Goal: Transaction & Acquisition: Purchase product/service

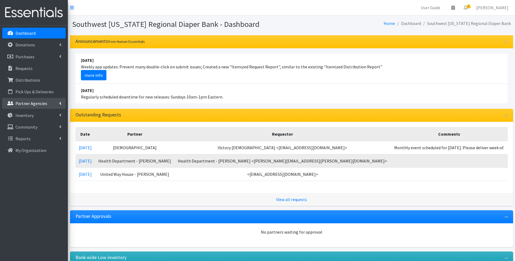
click at [21, 106] on p "Partner Agencies" at bounding box center [31, 103] width 32 height 5
click at [20, 115] on link "All Partners" at bounding box center [33, 115] width 63 height 11
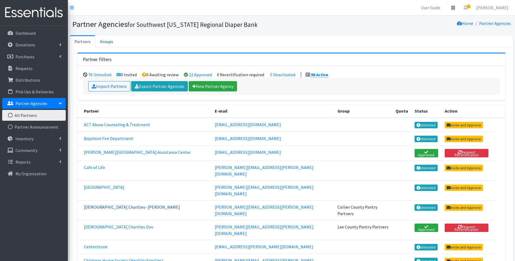
click at [102, 204] on link "[DEMOGRAPHIC_DATA] Charities- [PERSON_NAME]" at bounding box center [132, 206] width 96 height 5
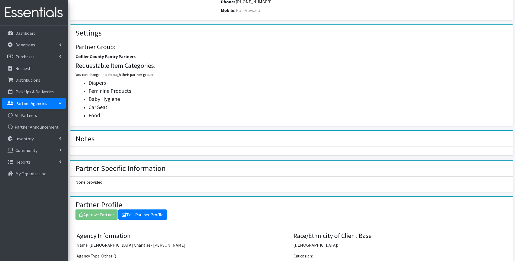
scroll to position [217, 0]
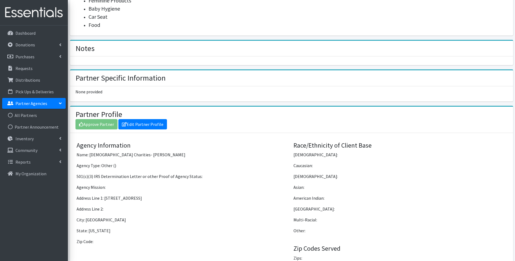
drag, startPoint x: 104, startPoint y: 193, endPoint x: 140, endPoint y: 192, distance: 35.8
click at [140, 195] on p "Address Line 1: 3174 Tamiami Trail E" at bounding box center [183, 198] width 213 height 7
drag, startPoint x: 140, startPoint y: 192, endPoint x: 131, endPoint y: 192, distance: 9.2
click at [131, 195] on p "Address Line 1: 3174 Tamiami Trail E" at bounding box center [183, 198] width 213 height 7
click at [144, 195] on p "Address Line 1: 3174 Tamiami Trail E" at bounding box center [183, 198] width 213 height 7
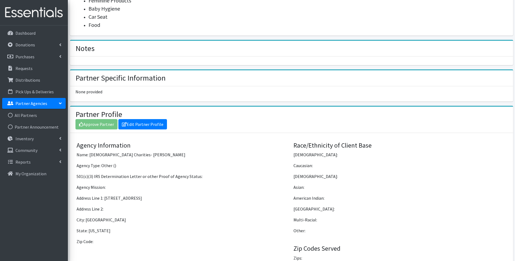
drag, startPoint x: 143, startPoint y: 192, endPoint x: 105, endPoint y: 194, distance: 38.3
click at [105, 195] on p "Address Line 1: 3174 Tamiami Trail E" at bounding box center [183, 198] width 213 height 7
drag, startPoint x: 105, startPoint y: 194, endPoint x: 108, endPoint y: 191, distance: 4.5
copy p "3174 Tamiami Trail E"
click at [31, 78] on p "Distributions" at bounding box center [27, 79] width 25 height 5
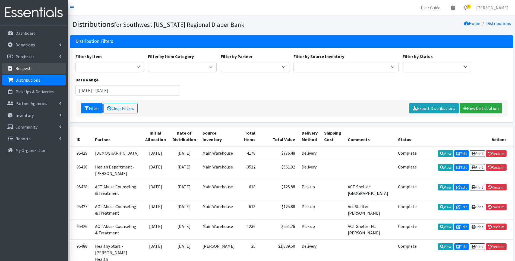
click at [20, 67] on p "Requests" at bounding box center [23, 68] width 17 height 5
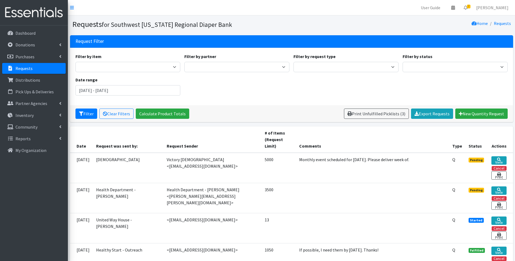
drag, startPoint x: 194, startPoint y: 96, endPoint x: 282, endPoint y: 85, distance: 89.1
click at [282, 85] on div "Filter by item Baby Food Bed Pads (Cloth) Bibs (Adult & Child) Blood Pressure C…" at bounding box center [291, 76] width 436 height 47
click at [468, 113] on link "New Quantity Request" at bounding box center [481, 114] width 52 height 10
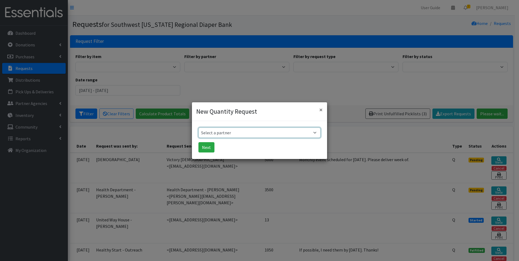
click at [259, 135] on select "Select a partner ACT Abuse Counseling & Treatment Bayshore Fire Department Boni…" at bounding box center [259, 133] width 122 height 10
select select "2823"
click at [198, 128] on select "Select a partner ACT Abuse Counseling & Treatment Bayshore Fire Department Boni…" at bounding box center [259, 133] width 122 height 10
click at [208, 146] on button "Next" at bounding box center [206, 147] width 16 height 10
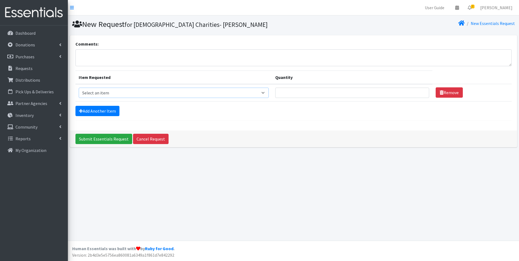
click at [143, 94] on select "Select an item Baby Food Children's Disposable Underwear L/XL Kids (Newborn) Ki…" at bounding box center [174, 93] width 190 height 10
select select "10061"
click at [79, 88] on select "Select an item Baby Food Children's Disposable Underwear L/XL Kids (Newborn) Ki…" at bounding box center [174, 93] width 190 height 10
click at [397, 94] on input "Quantity" at bounding box center [352, 93] width 154 height 10
drag, startPoint x: 295, startPoint y: 93, endPoint x: 279, endPoint y: 96, distance: 16.5
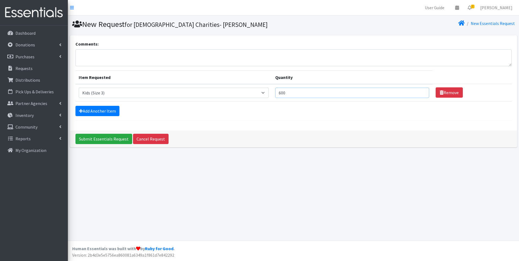
click at [279, 96] on td "Quantity 600" at bounding box center [352, 92] width 160 height 17
type input "800"
click at [94, 109] on link "Add Another Item" at bounding box center [97, 111] width 44 height 10
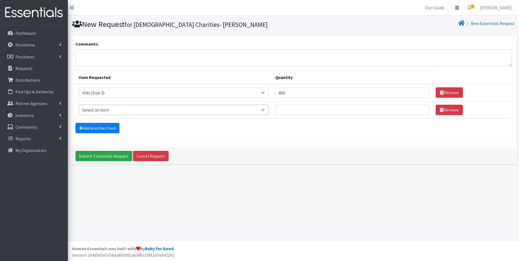
click at [98, 109] on select "Select an item Baby Food Children's Disposable Underwear L/XL Kids (Newborn) Ki…" at bounding box center [174, 110] width 190 height 10
select select "10078"
click at [79, 105] on select "Select an item Baby Food Children's Disposable Underwear L/XL Kids (Newborn) Ki…" at bounding box center [174, 110] width 190 height 10
click at [309, 112] on input "Quantity" at bounding box center [352, 110] width 154 height 10
type input "800"
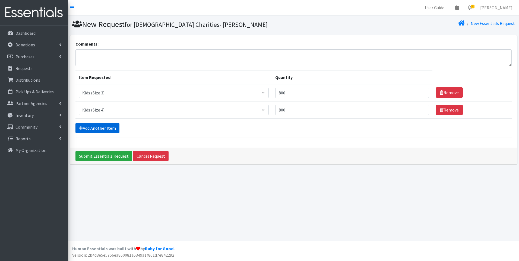
click at [88, 131] on link "Add Another Item" at bounding box center [97, 128] width 44 height 10
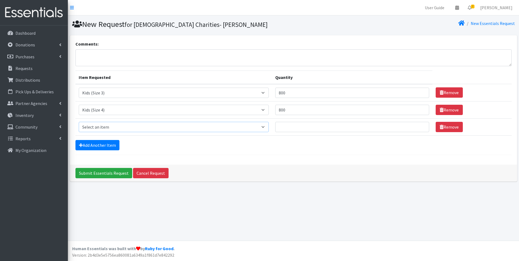
click at [91, 127] on select "Select an item Baby Food Children's Disposable Underwear L/XL Kids (Newborn) Ki…" at bounding box center [174, 127] width 190 height 10
select select "10042"
click at [79, 122] on select "Select an item Baby Food Children's Disposable Underwear L/XL Kids (Newborn) Ki…" at bounding box center [174, 127] width 190 height 10
click at [339, 125] on input "Quantity" at bounding box center [352, 127] width 154 height 10
type input "800"
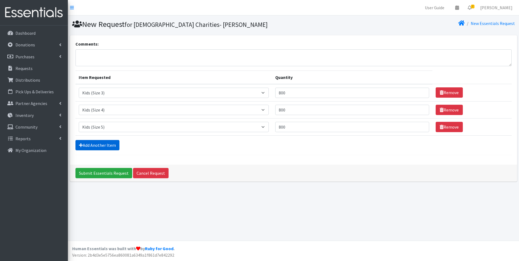
click at [96, 147] on link "Add Another Item" at bounding box center [97, 145] width 44 height 10
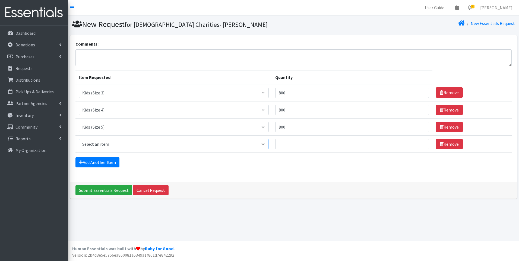
click at [100, 143] on select "Select an item Baby Food Children's Disposable Underwear L/XL Kids (Newborn) Ki…" at bounding box center [174, 144] width 190 height 10
select select "10062"
click at [79, 139] on select "Select an item Baby Food Children's Disposable Underwear L/XL Kids (Newborn) Ki…" at bounding box center [174, 144] width 190 height 10
click at [301, 142] on input "Quantity" at bounding box center [352, 144] width 154 height 10
type input "800"
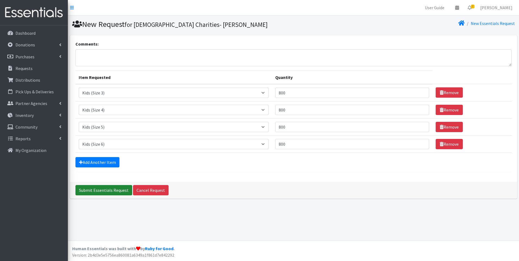
click at [105, 189] on input "Submit Essentials Request" at bounding box center [103, 190] width 57 height 10
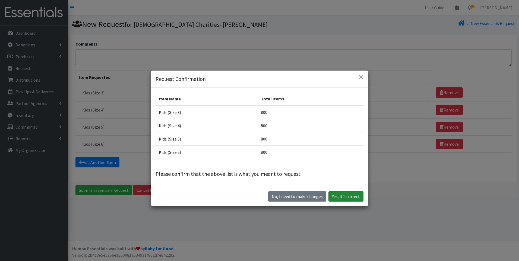
click at [346, 197] on button "Yes, it's correct" at bounding box center [345, 196] width 35 height 10
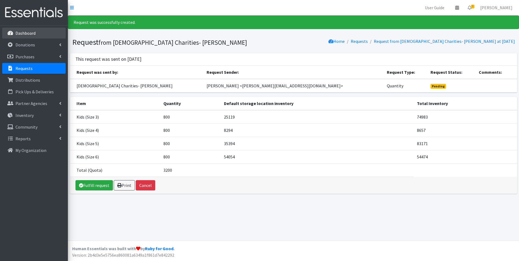
click at [21, 35] on p "Dashboard" at bounding box center [25, 32] width 20 height 5
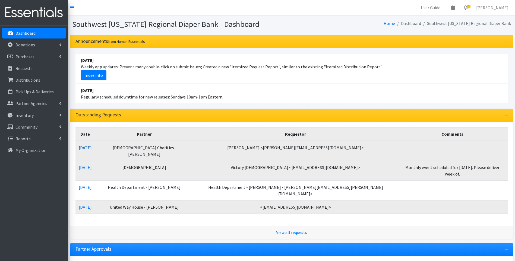
click at [90, 147] on link "08/25/2025" at bounding box center [85, 147] width 13 height 5
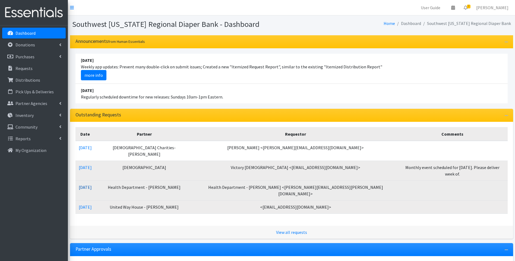
click at [92, 185] on link "08/19/2025" at bounding box center [85, 187] width 13 height 5
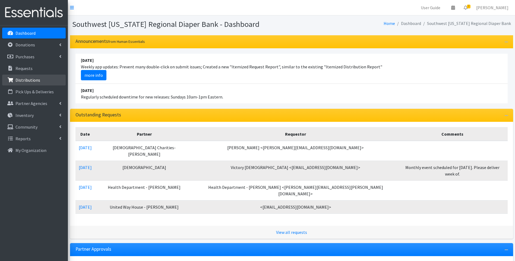
click at [31, 81] on p "Distributions" at bounding box center [27, 79] width 25 height 5
click at [37, 77] on link "Distributions" at bounding box center [33, 80] width 63 height 11
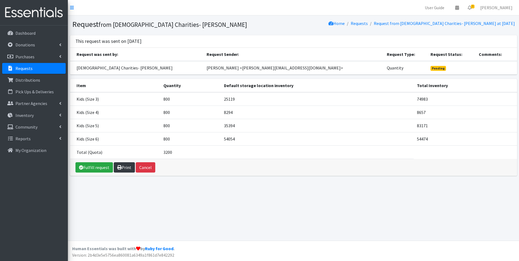
click at [122, 169] on link "Print" at bounding box center [124, 167] width 21 height 10
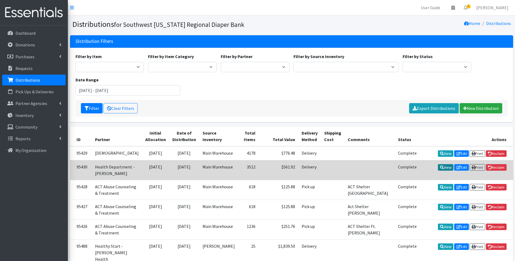
click at [444, 171] on link "View" at bounding box center [445, 167] width 15 height 7
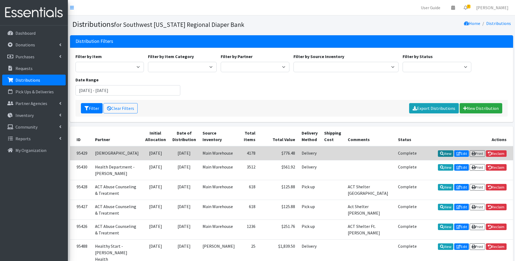
click at [440, 153] on icon at bounding box center [442, 154] width 4 height 4
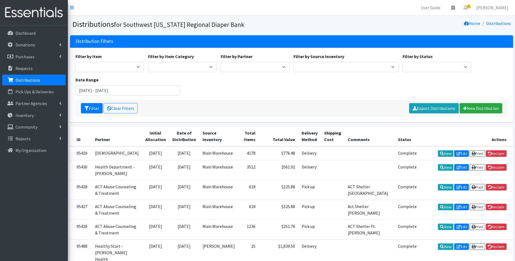
click at [42, 11] on img at bounding box center [33, 13] width 63 height 18
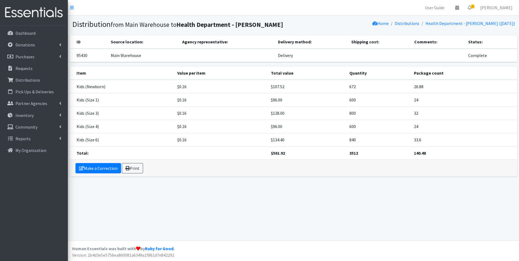
drag, startPoint x: 0, startPoint y: 0, endPoint x: 193, endPoint y: 193, distance: 273.2
click at [193, 193] on div "Distribution from Main Warehouse to Health Department - Labelle Home Distributi…" at bounding box center [293, 127] width 451 height 225
click at [136, 173] on link "Print" at bounding box center [132, 168] width 21 height 10
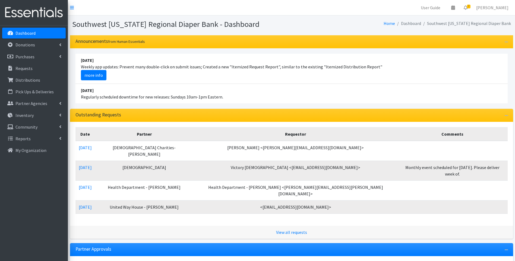
click at [99, 86] on li "April 16 2023 Regularly scheduled downtime for new releases: Sundays 10am-1pm E…" at bounding box center [291, 94] width 432 height 20
click at [98, 79] on link "more info" at bounding box center [94, 75] width 26 height 10
click at [33, 56] on p "Purchases" at bounding box center [24, 56] width 19 height 5
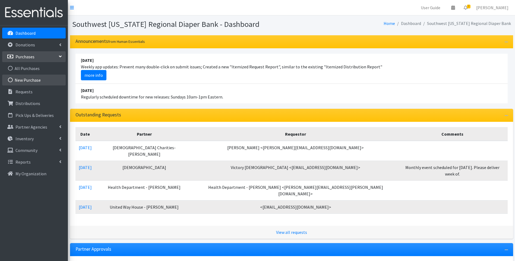
click at [35, 80] on link "New Purchase" at bounding box center [33, 80] width 63 height 11
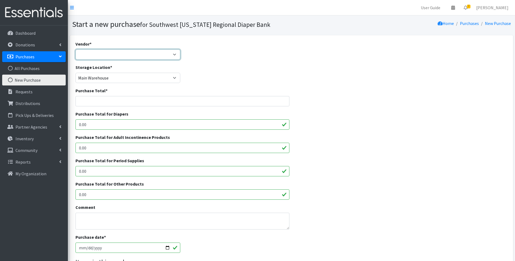
click at [113, 55] on select "Amazon Dyper Ello Puppet HDI Wholesale National Diaper Bank NCH [PERSON_NAME] C…" at bounding box center [127, 54] width 105 height 10
select select "528"
click at [75, 49] on select "Amazon Dyper Ello Puppet HDI Wholesale National Diaper Bank NCH Sams Club Walma…" at bounding box center [127, 54] width 105 height 10
click at [112, 103] on input "Purchase Total *" at bounding box center [182, 101] width 214 height 10
type input "7056.00"
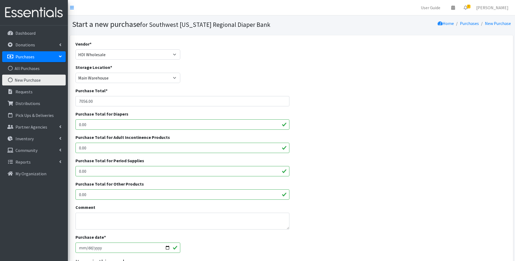
click at [107, 123] on input "0.00" at bounding box center [182, 124] width 214 height 10
type input "0"
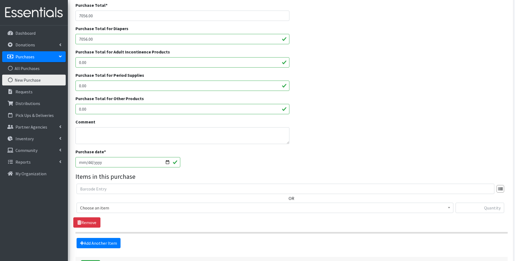
scroll to position [90, 0]
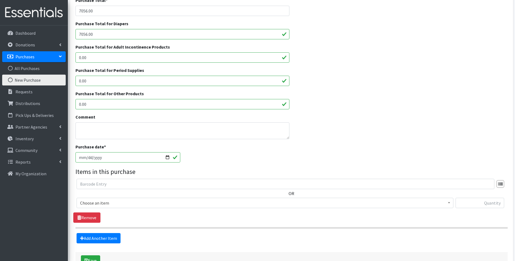
type input "7056.00"
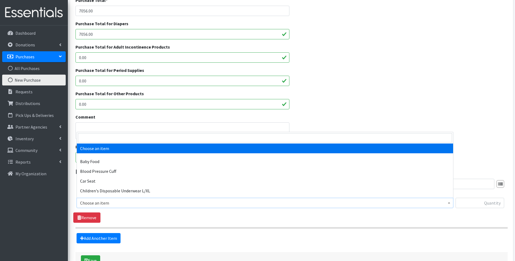
click at [120, 201] on span "Choose an item" at bounding box center [265, 203] width 370 height 8
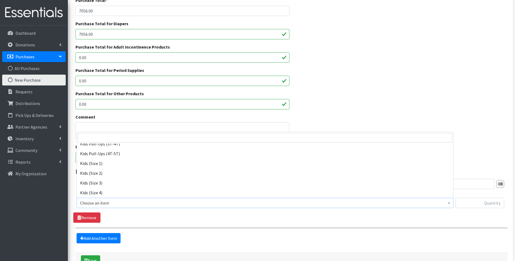
scroll to position [109, 0]
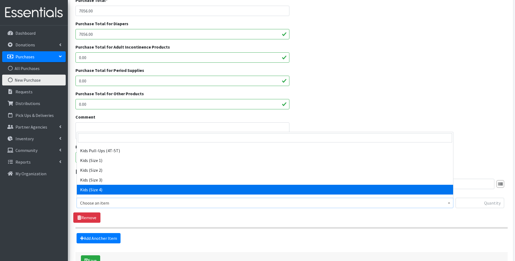
select select "10078"
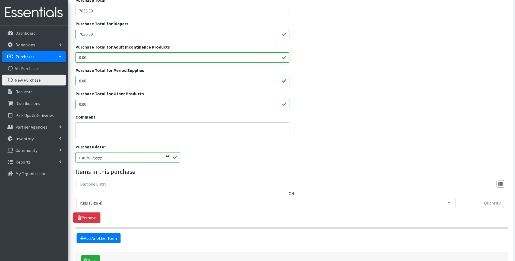
click at [473, 207] on input "text" at bounding box center [479, 203] width 49 height 10
type input "40000"
click at [333, 148] on div "Purchase date * 2025-08-25" at bounding box center [291, 155] width 436 height 23
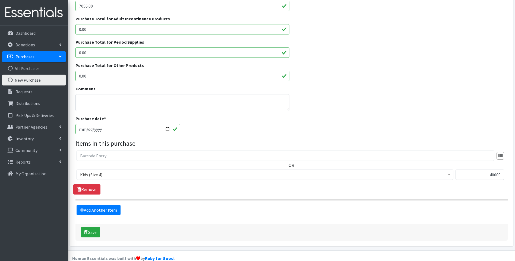
scroll to position [127, 0]
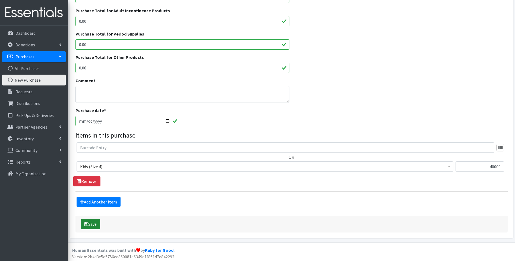
click at [92, 224] on button "Save" at bounding box center [90, 224] width 19 height 10
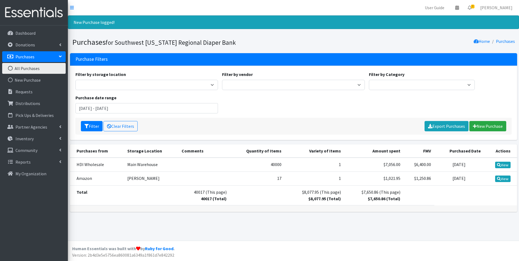
click at [36, 15] on img at bounding box center [33, 13] width 63 height 18
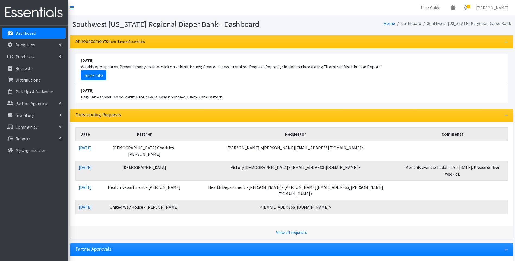
click at [43, 9] on img at bounding box center [33, 13] width 63 height 18
